Goal: Book appointment/travel/reservation

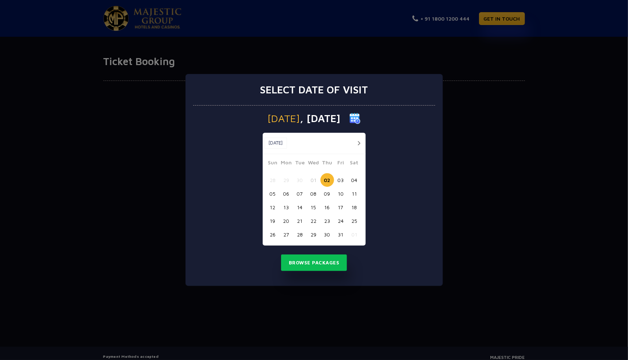
click at [353, 208] on button "18" at bounding box center [354, 207] width 14 height 14
click at [332, 262] on button "Browse Packages" at bounding box center [314, 262] width 66 height 17
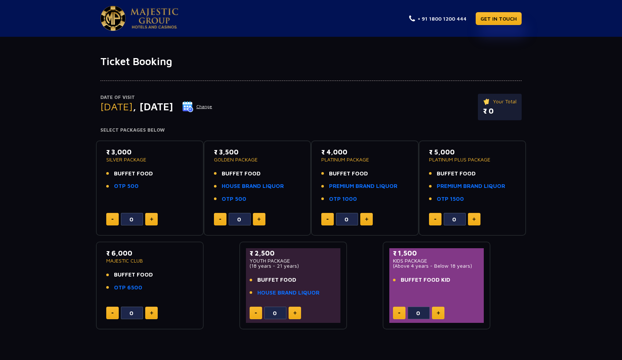
click at [290, 312] on button at bounding box center [295, 313] width 13 height 13
click at [291, 311] on button at bounding box center [295, 313] width 13 height 13
click at [291, 312] on button at bounding box center [295, 313] width 13 height 13
click at [290, 314] on button at bounding box center [295, 313] width 13 height 13
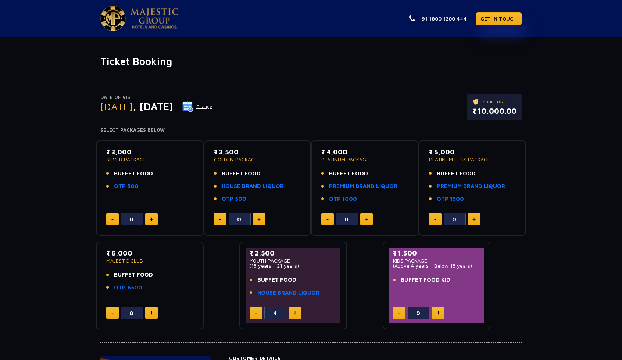
type input "5"
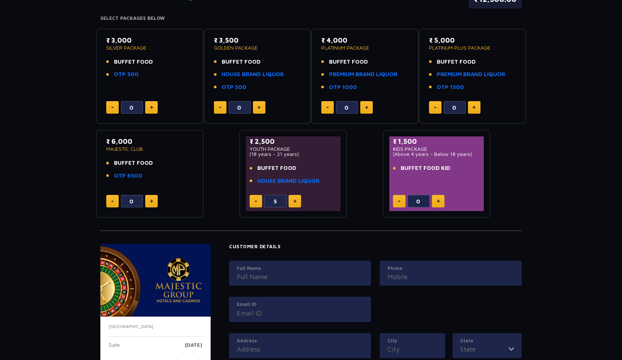
scroll to position [110, 0]
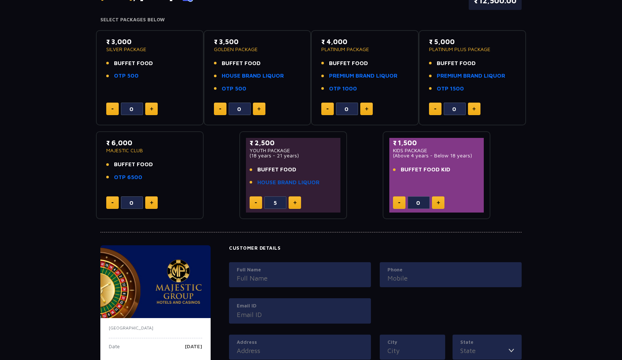
click at [289, 182] on link "HOUSE BRAND LIQUOR" at bounding box center [288, 182] width 62 height 8
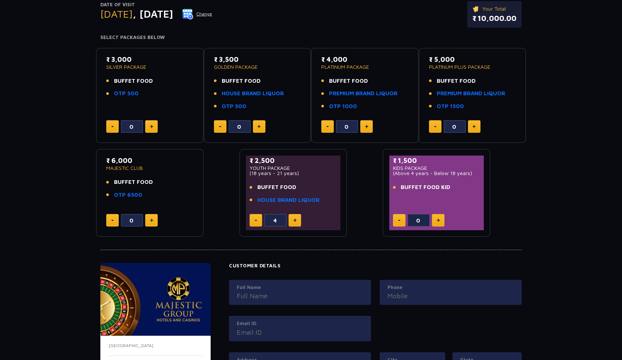
scroll to position [3, 0]
